Goal: Information Seeking & Learning: Learn about a topic

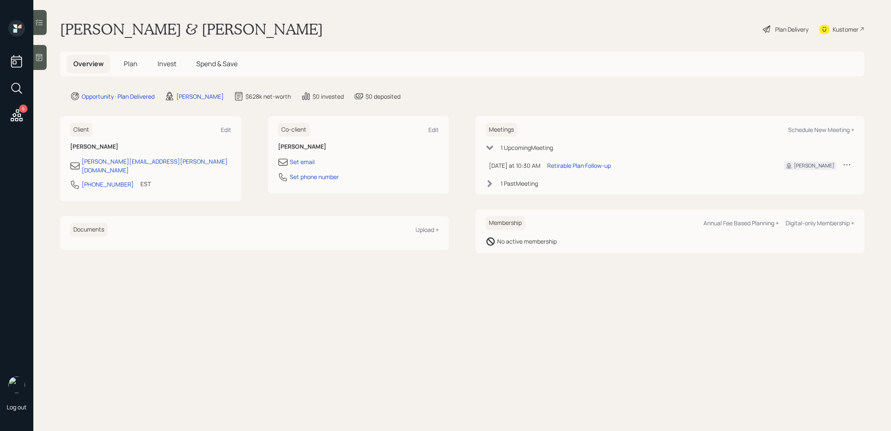
click at [129, 70] on h5 "Plan" at bounding box center [130, 64] width 27 height 18
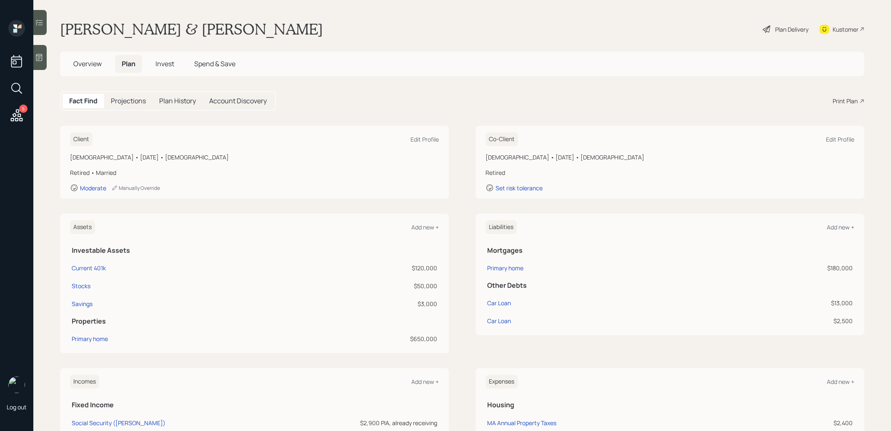
click at [165, 65] on span "Invest" at bounding box center [164, 63] width 19 height 9
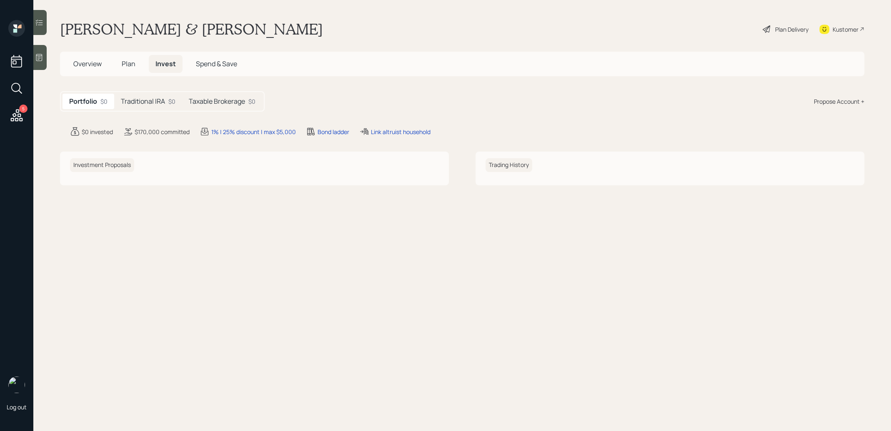
click at [40, 25] on icon at bounding box center [39, 22] width 8 height 8
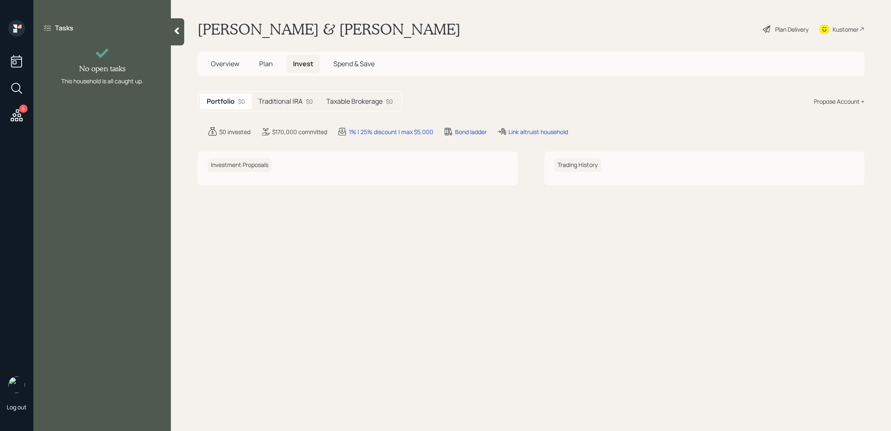
click at [175, 36] on div at bounding box center [177, 31] width 13 height 27
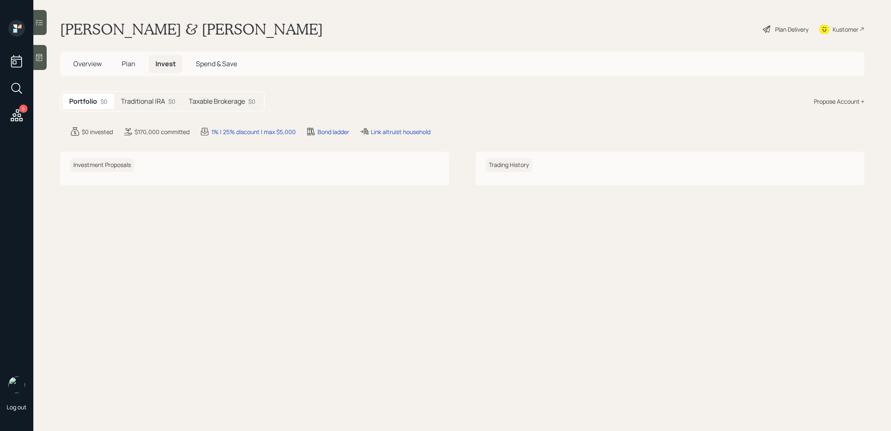
click at [43, 64] on div at bounding box center [39, 57] width 13 height 25
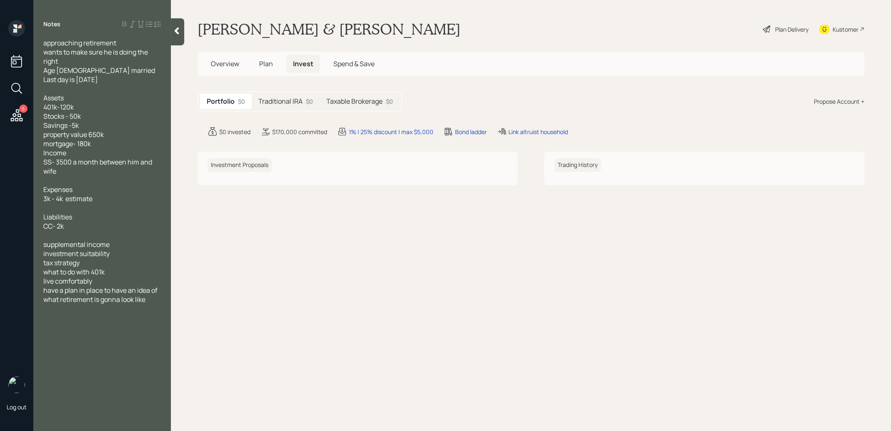
click at [180, 32] on icon at bounding box center [177, 31] width 8 height 8
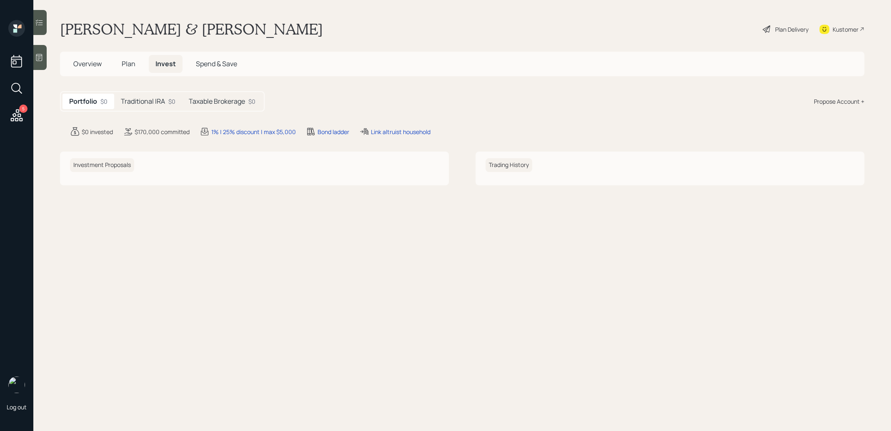
click at [156, 98] on h5 "Traditional IRA" at bounding box center [143, 102] width 44 height 8
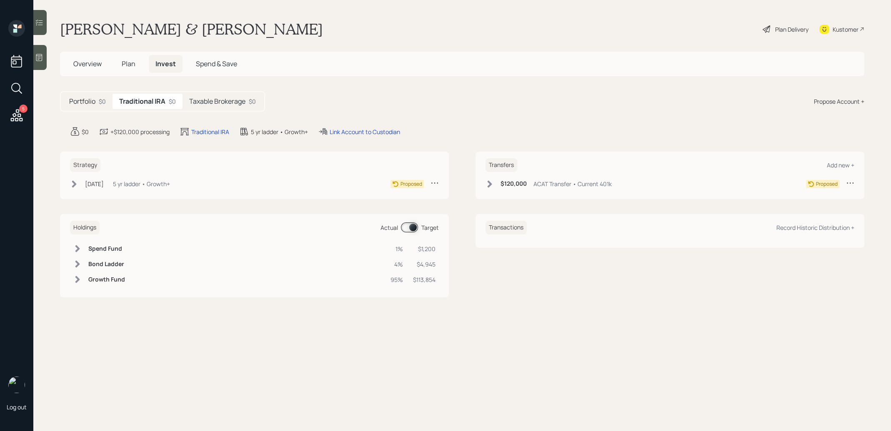
click at [212, 102] on h5 "Taxable Brokerage" at bounding box center [217, 102] width 56 height 8
click at [135, 100] on h5 "Traditional IRA" at bounding box center [141, 102] width 44 height 8
click at [490, 184] on icon at bounding box center [490, 183] width 5 height 7
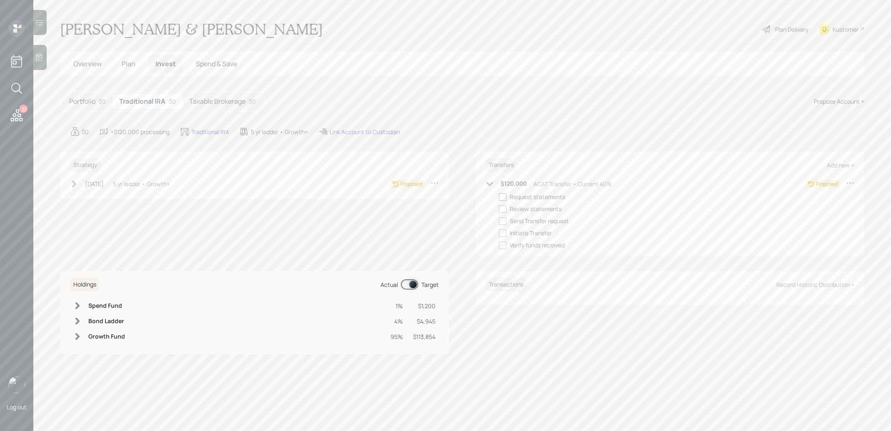
click at [503, 194] on div at bounding box center [503, 197] width 8 height 8
click at [499, 197] on input "checkbox" at bounding box center [498, 197] width 0 height 0
checkbox input "true"
click at [212, 100] on h5 "Taxable Brokerage" at bounding box center [217, 102] width 56 height 8
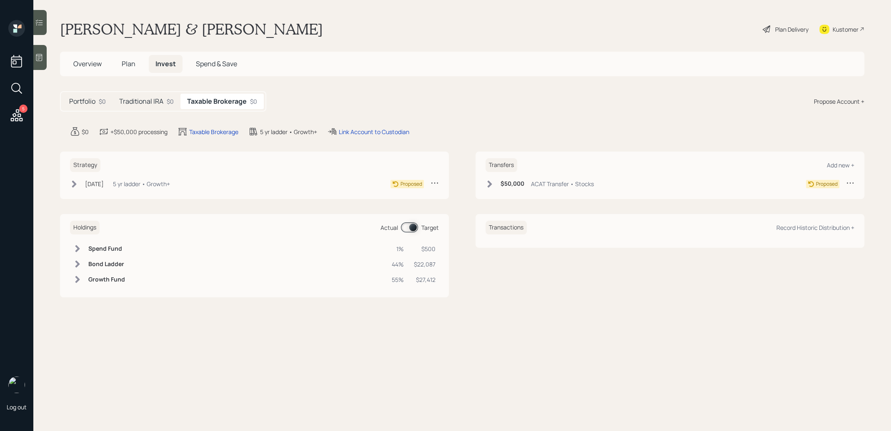
click at [488, 182] on icon at bounding box center [490, 183] width 5 height 7
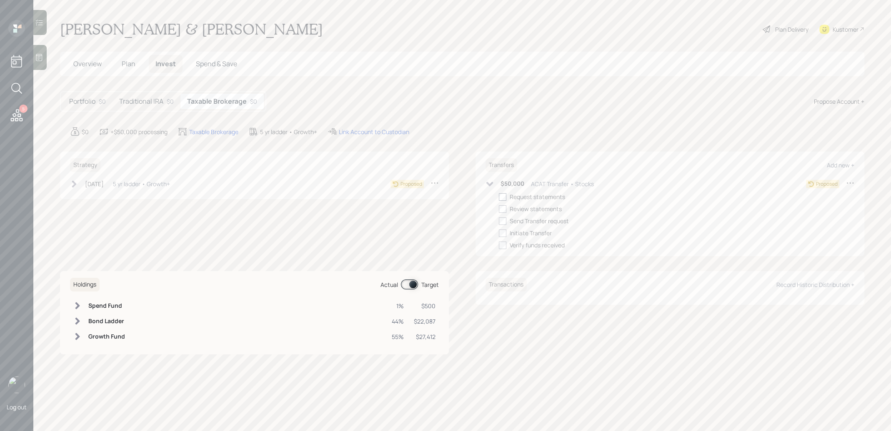
click at [501, 195] on div at bounding box center [503, 197] width 8 height 8
click at [499, 197] on input "checkbox" at bounding box center [498, 197] width 0 height 0
checkbox input "true"
click at [74, 182] on icon at bounding box center [74, 183] width 5 height 7
click at [88, 196] on div at bounding box center [87, 197] width 8 height 8
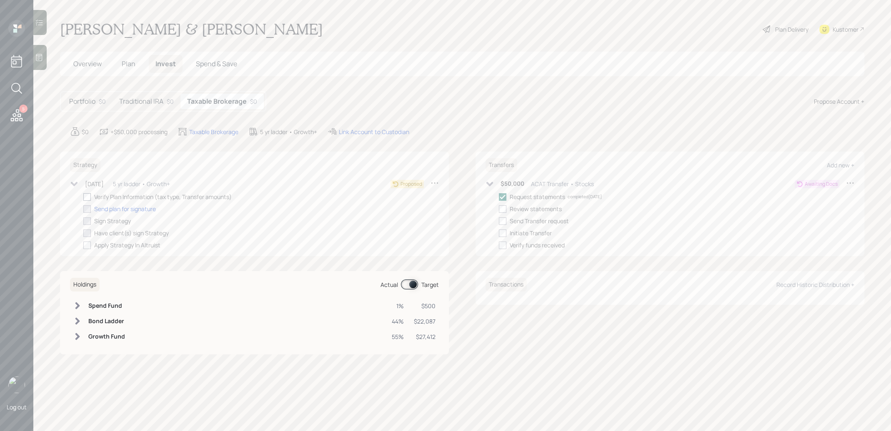
click at [83, 197] on input "checkbox" at bounding box center [83, 197] width 0 height 0
checkbox input "true"
click at [153, 98] on h5 "Traditional IRA" at bounding box center [141, 102] width 44 height 8
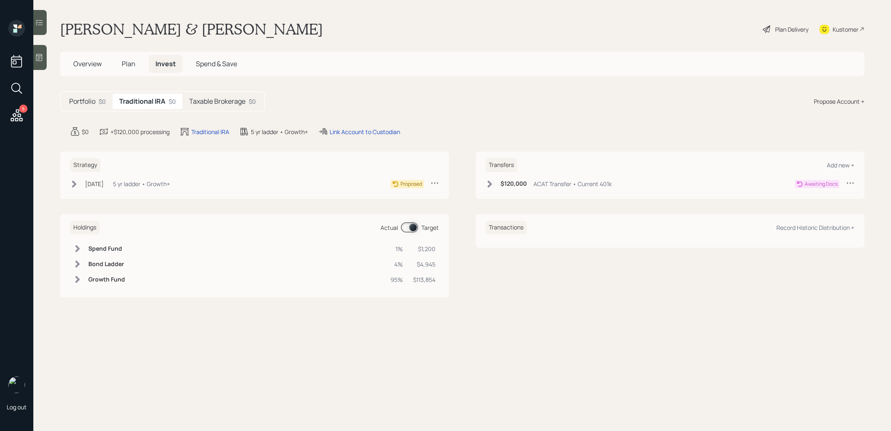
click at [490, 182] on icon at bounding box center [489, 184] width 8 height 8
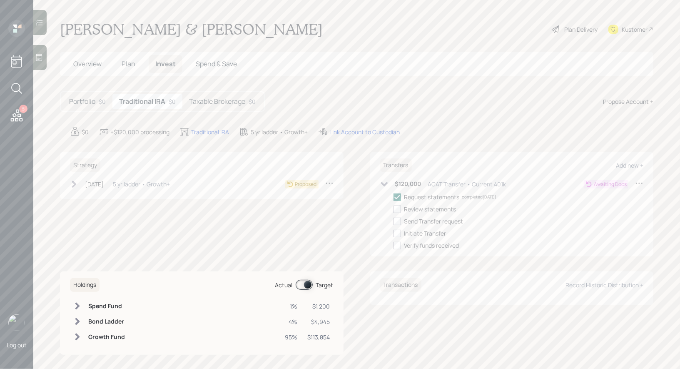
click at [569, 31] on div "Plan Delivery" at bounding box center [581, 29] width 33 height 9
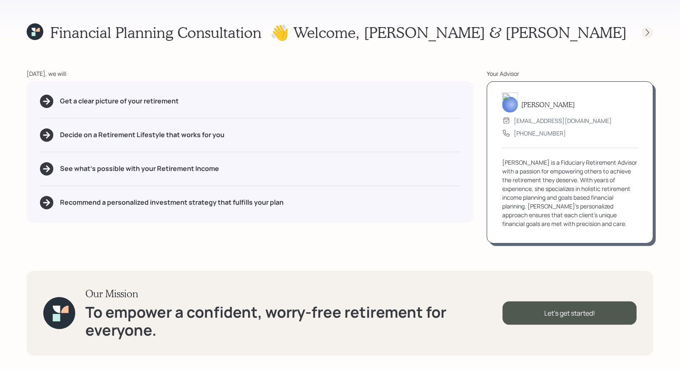
click at [649, 33] on icon at bounding box center [647, 32] width 3 height 7
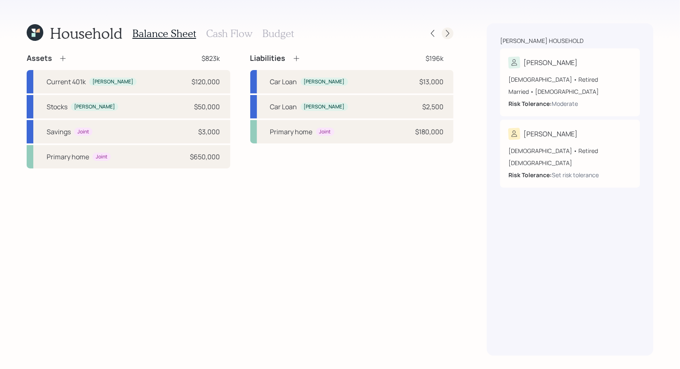
click at [448, 32] on icon at bounding box center [447, 33] width 3 height 7
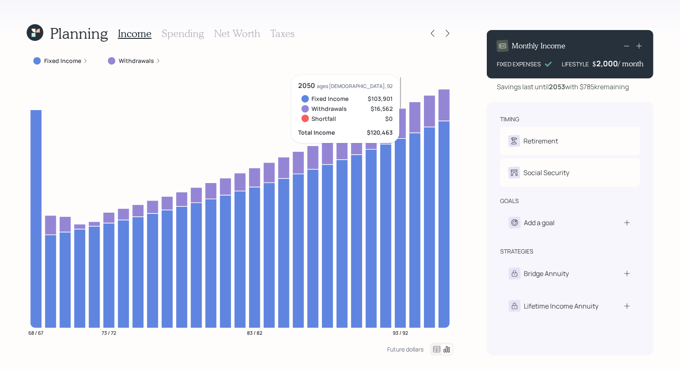
click at [32, 31] on icon at bounding box center [35, 32] width 17 height 17
